Goal: Transaction & Acquisition: Book appointment/travel/reservation

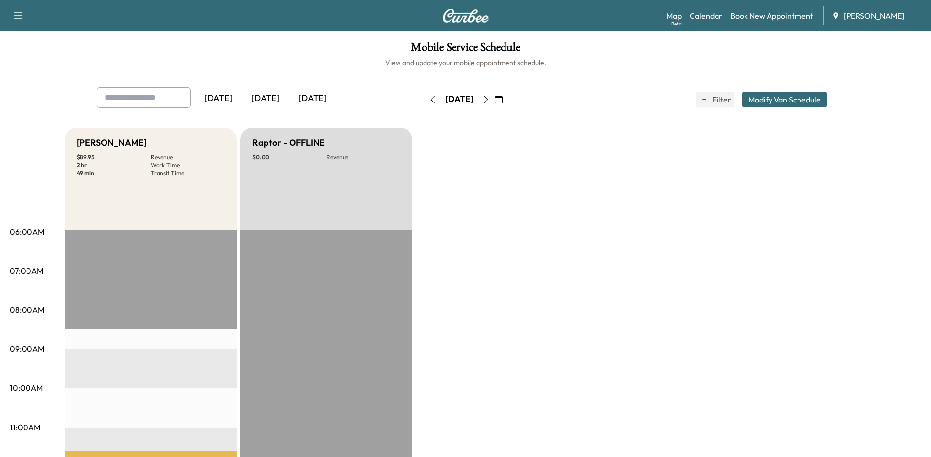
click at [425, 101] on button "button" at bounding box center [433, 100] width 17 height 16
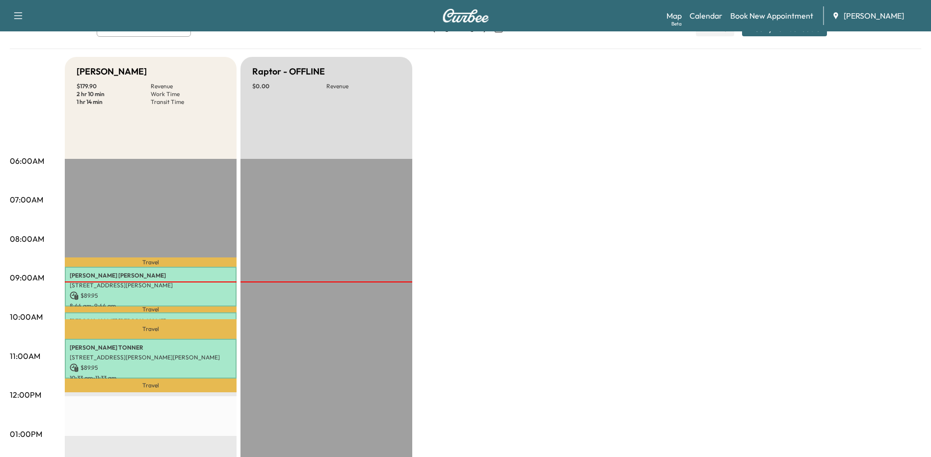
scroll to position [49, 0]
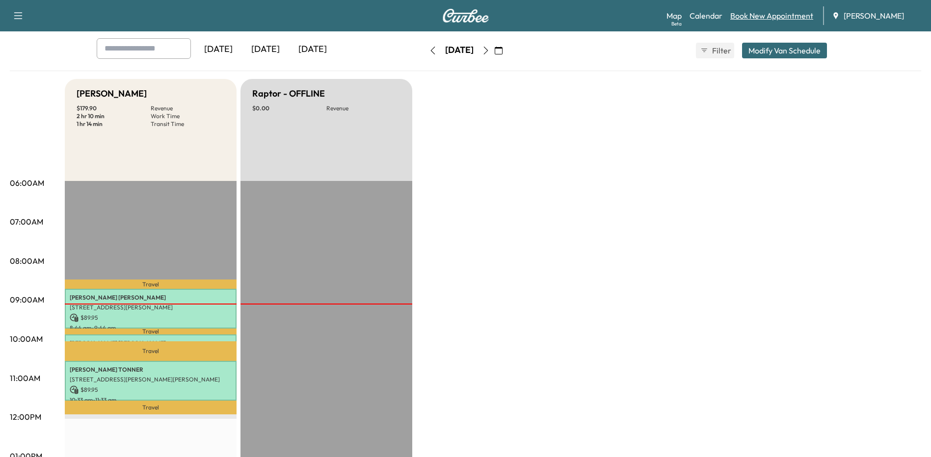
click at [746, 15] on link "Book New Appointment" at bounding box center [771, 16] width 83 height 12
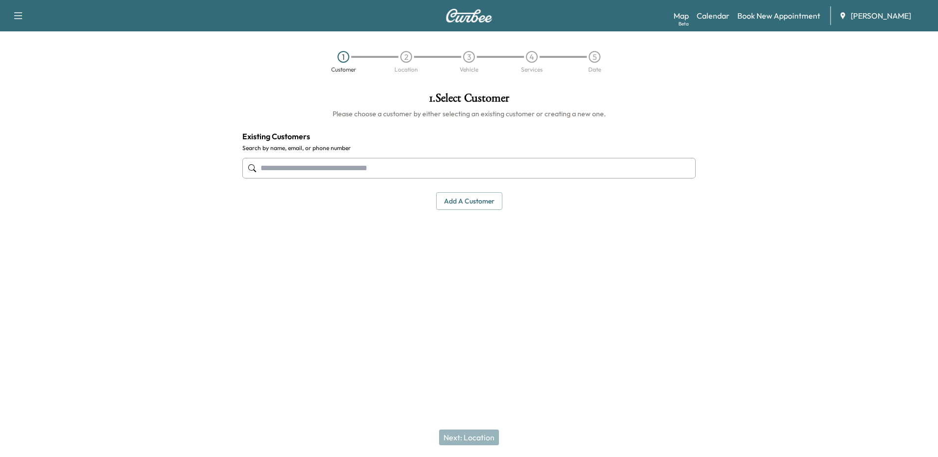
click at [443, 171] on input "text" at bounding box center [469, 168] width 454 height 21
click at [578, 168] on input "text" at bounding box center [469, 168] width 454 height 21
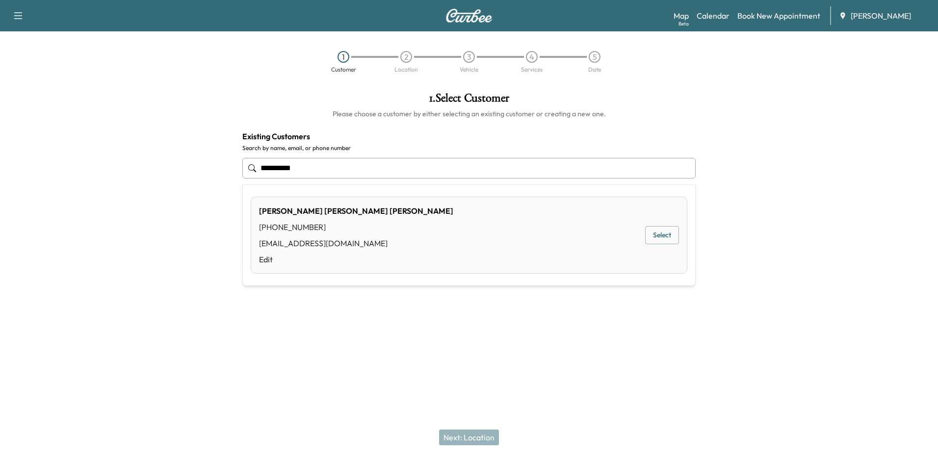
click at [668, 239] on button "Select" at bounding box center [662, 235] width 34 height 18
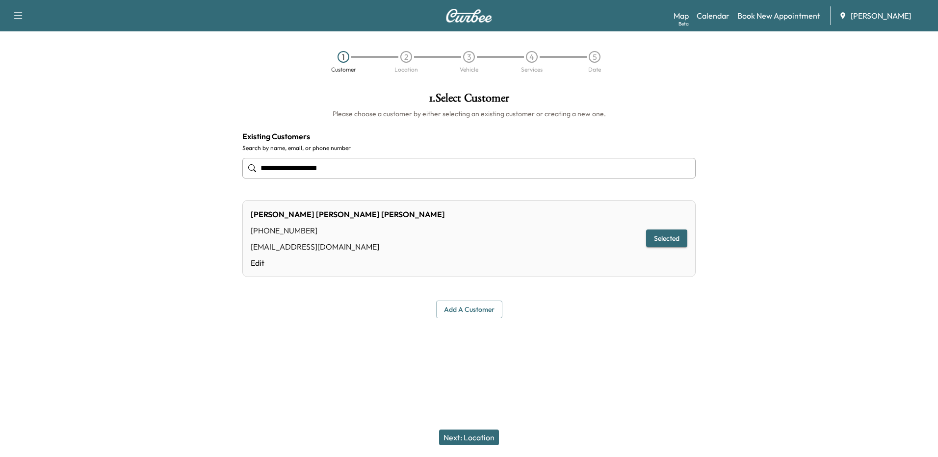
type input "**********"
click at [476, 437] on button "Next: Location" at bounding box center [469, 438] width 60 height 16
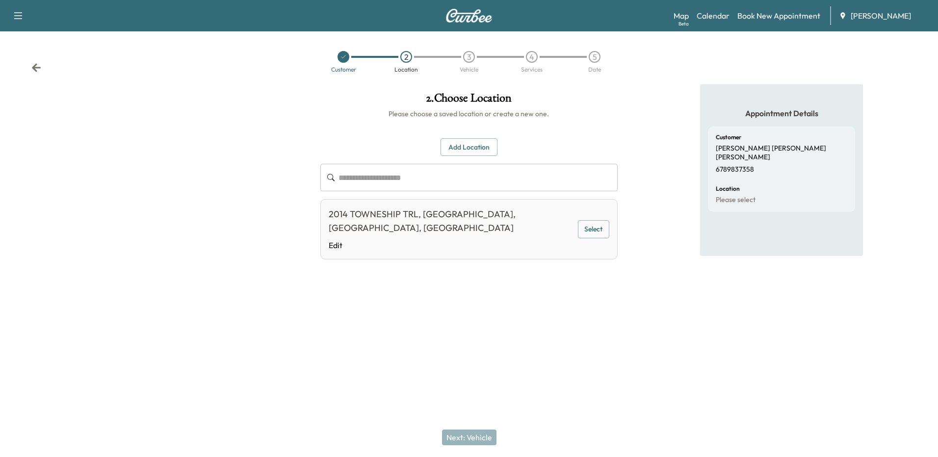
click at [607, 220] on button "Select" at bounding box center [593, 229] width 31 height 18
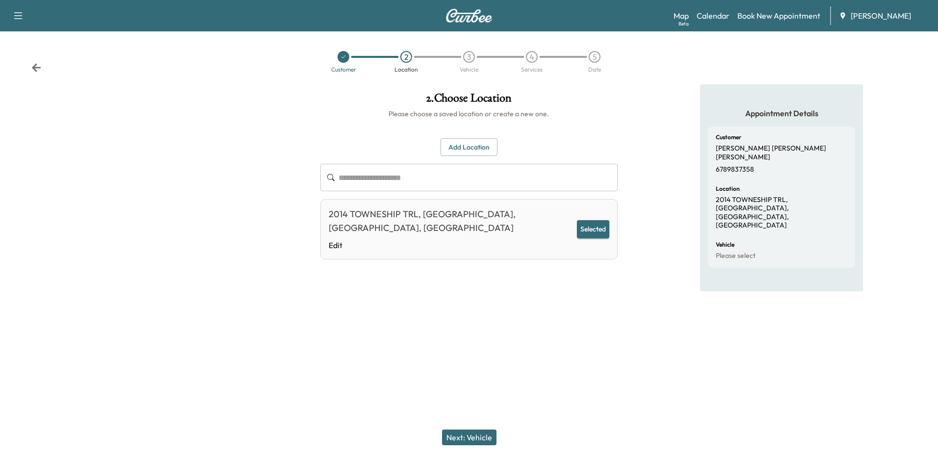
click at [455, 440] on button "Next: Vehicle" at bounding box center [469, 438] width 54 height 16
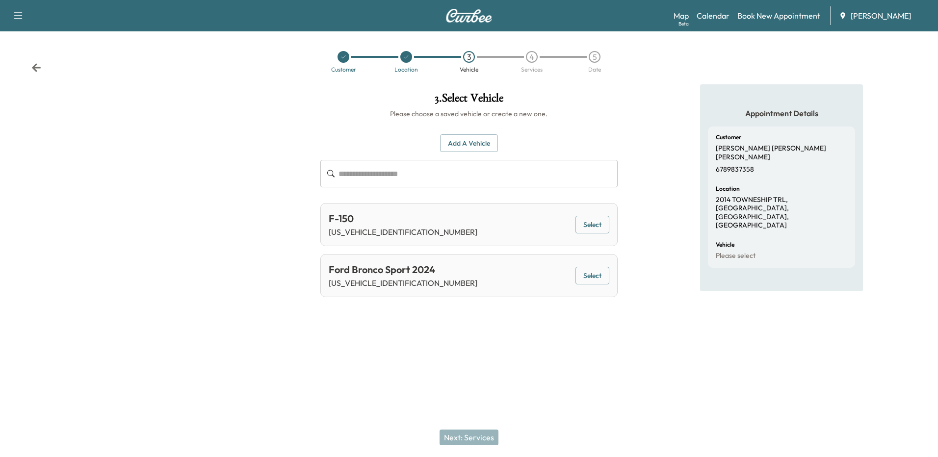
drag, startPoint x: 580, startPoint y: 276, endPoint x: 586, endPoint y: 277, distance: 6.5
click at [580, 276] on button "Select" at bounding box center [593, 276] width 34 height 18
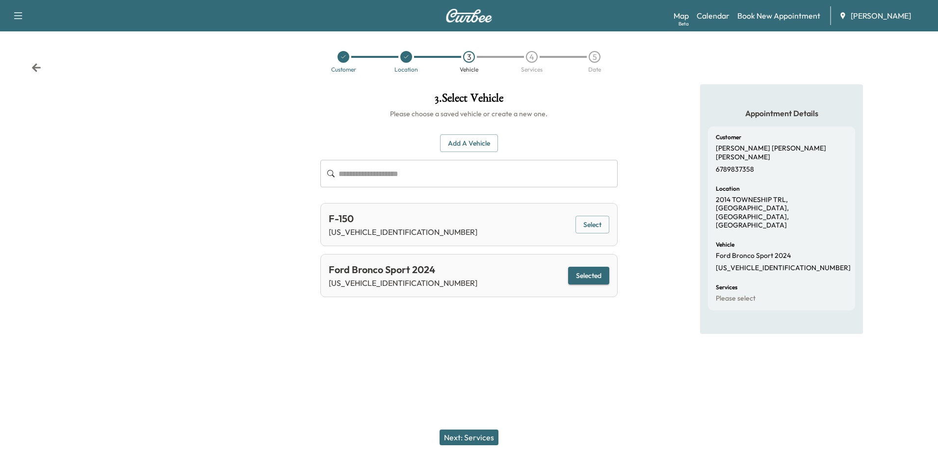
click at [472, 437] on button "Next: Services" at bounding box center [469, 438] width 59 height 16
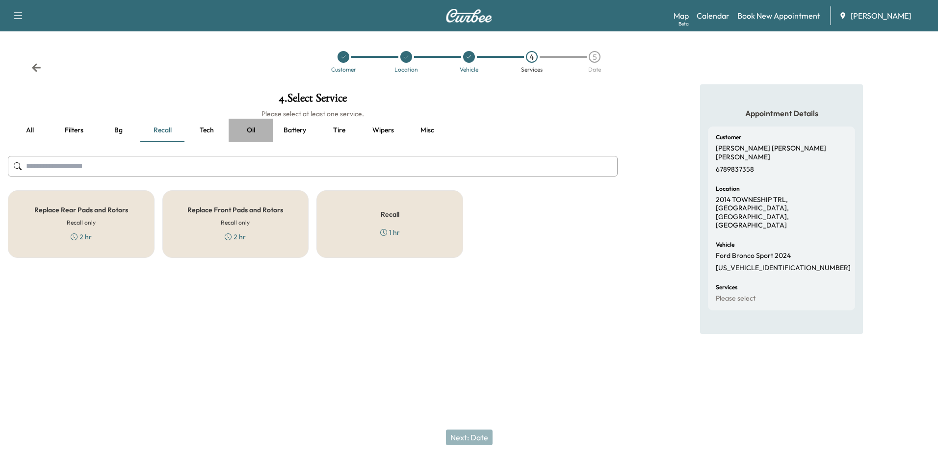
click at [251, 132] on button "Oil" at bounding box center [251, 131] width 44 height 24
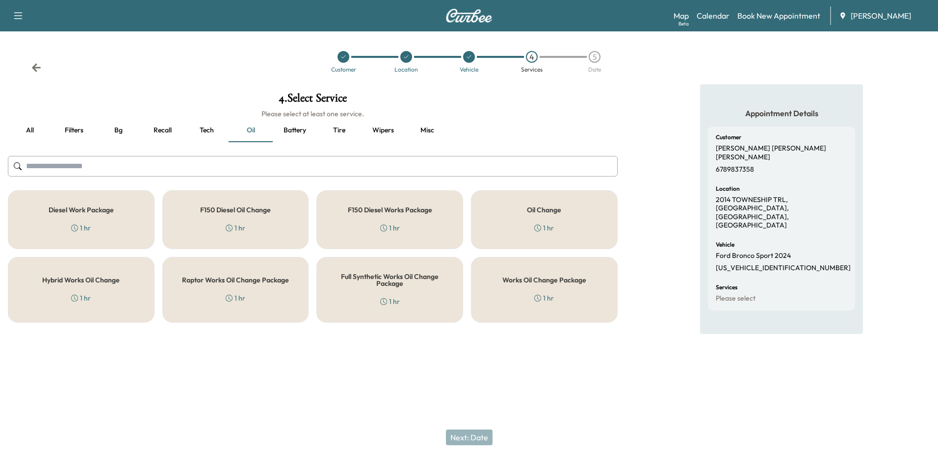
click at [563, 294] on div "Works Oil Change Package 1 hr" at bounding box center [544, 290] width 147 height 66
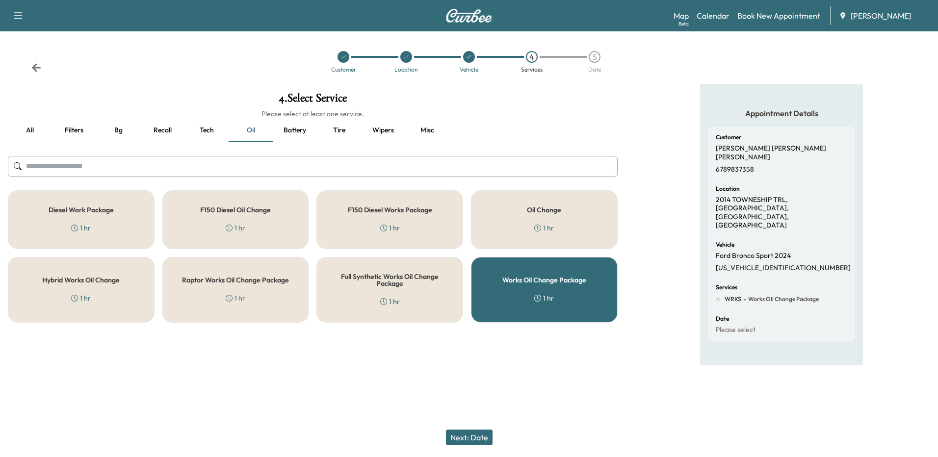
click at [487, 432] on button "Next: Date" at bounding box center [469, 438] width 47 height 16
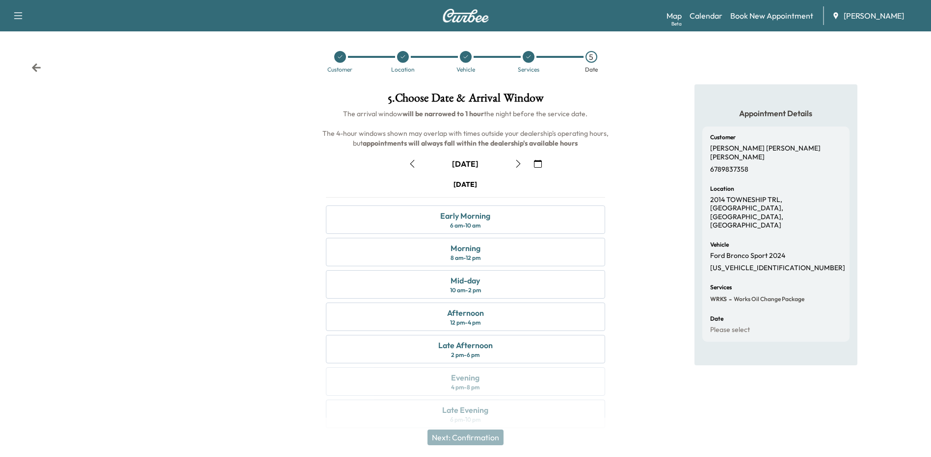
click at [415, 166] on icon "button" at bounding box center [412, 164] width 8 height 8
click at [512, 320] on div "Afternoon 12 pm - 4 pm" at bounding box center [465, 317] width 279 height 28
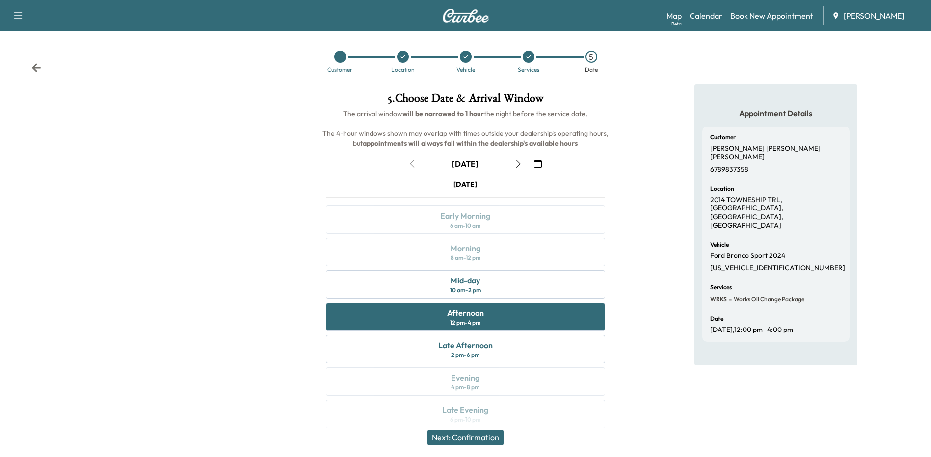
click at [483, 438] on button "Next: Confirmation" at bounding box center [466, 438] width 76 height 16
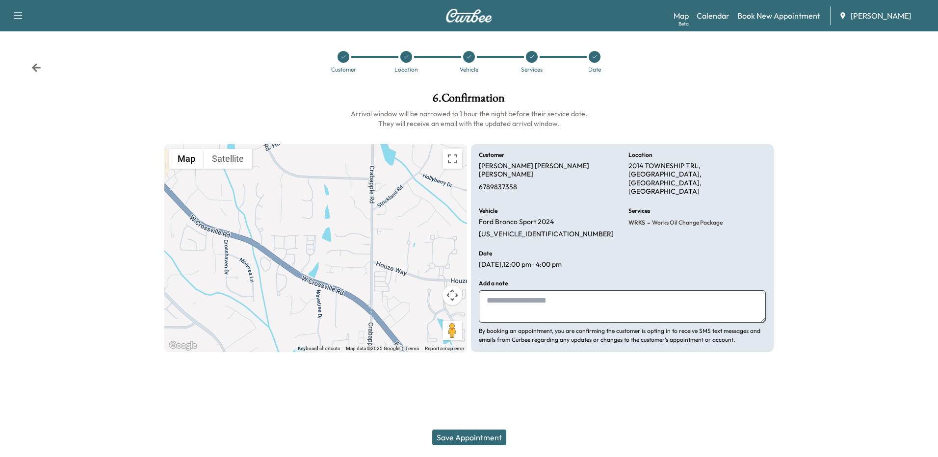
click at [529, 294] on textarea at bounding box center [622, 307] width 287 height 32
paste textarea "*********"
click at [488, 291] on textarea "*********" at bounding box center [622, 307] width 287 height 32
drag, startPoint x: 558, startPoint y: 288, endPoint x: 588, endPoint y: 289, distance: 30.4
click at [588, 291] on textarea "**********" at bounding box center [622, 307] width 287 height 32
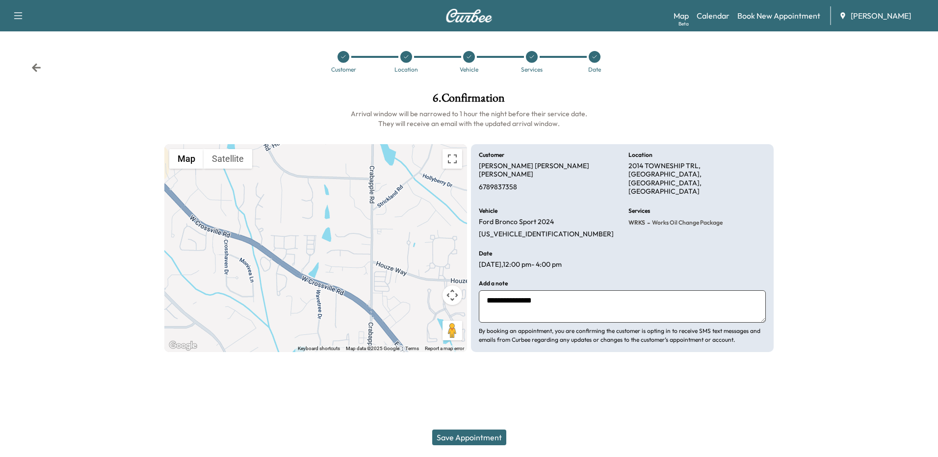
type textarea "**********"
click at [494, 435] on button "Save Appointment" at bounding box center [469, 438] width 74 height 16
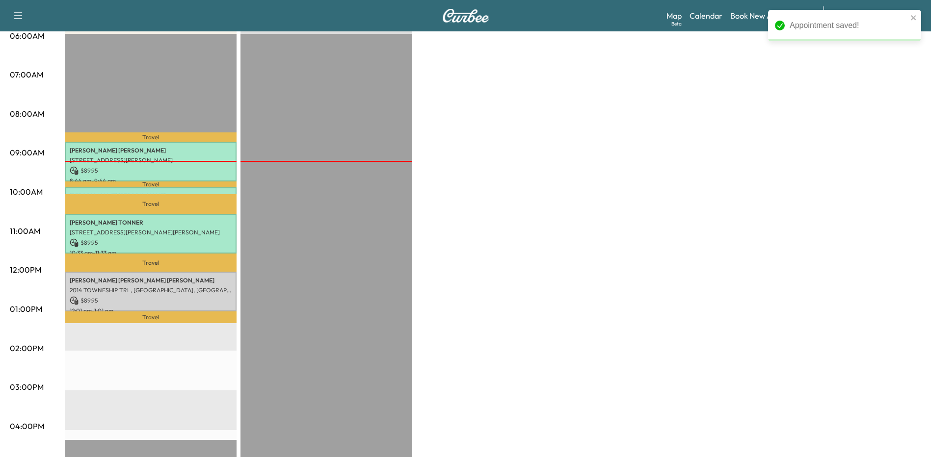
scroll to position [147, 0]
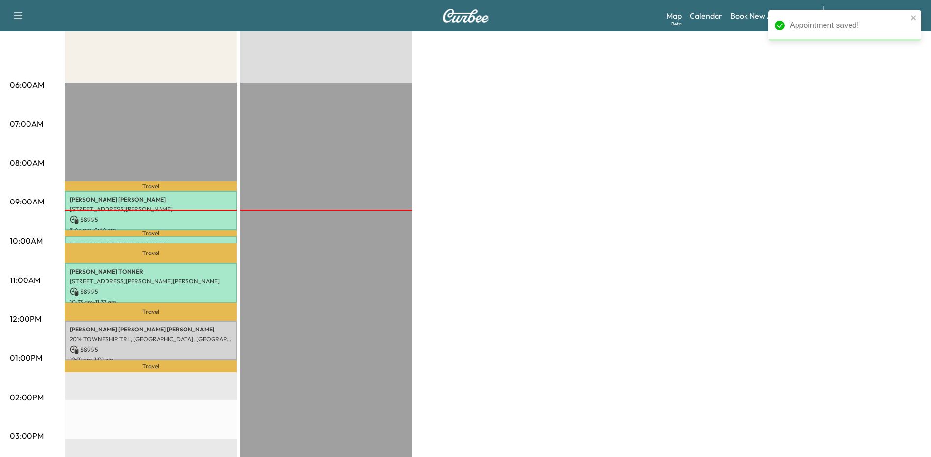
click at [815, 206] on div "Bronco - [PERSON_NAME] $ 269.85 Revenue 3 hr 10 min Work Time 1 hr 39 min Trans…" at bounding box center [493, 349] width 856 height 736
